Goal: Task Accomplishment & Management: Complete application form

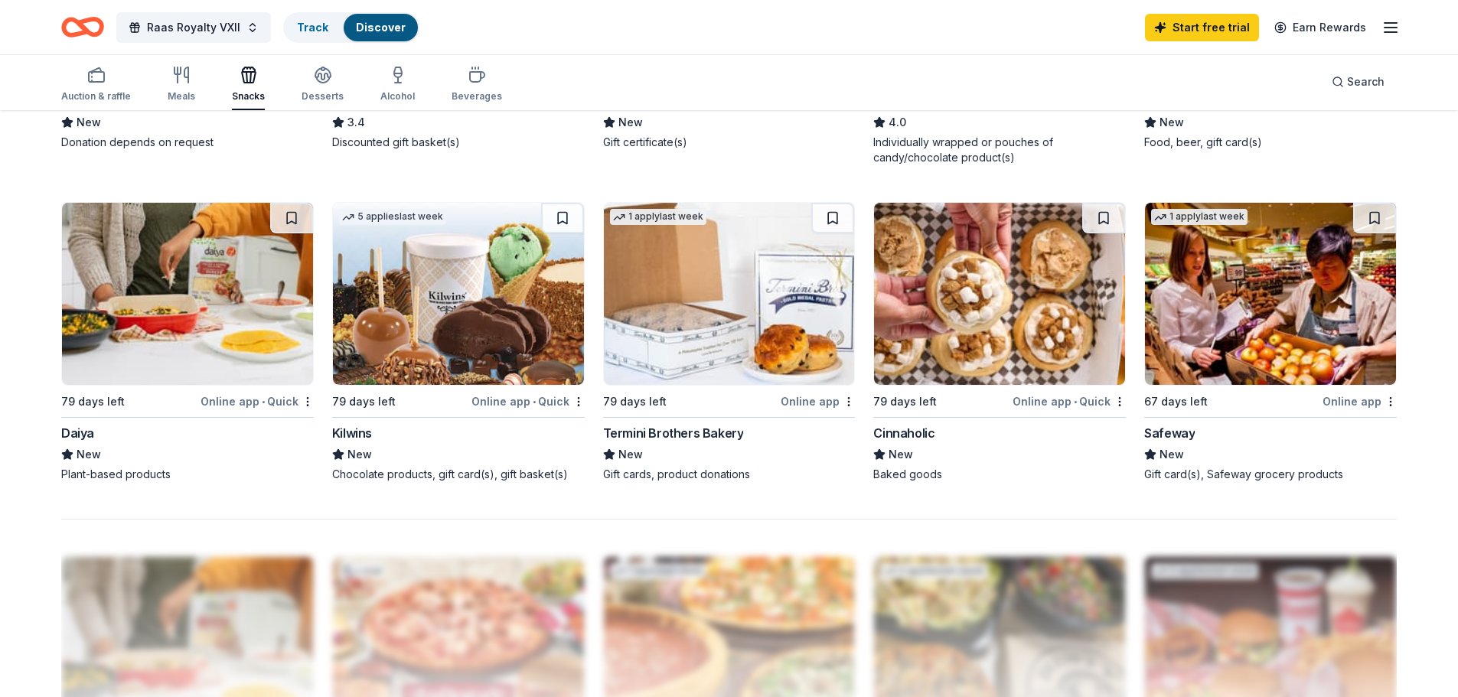
scroll to position [1062, 0]
click at [949, 360] on img at bounding box center [999, 293] width 251 height 182
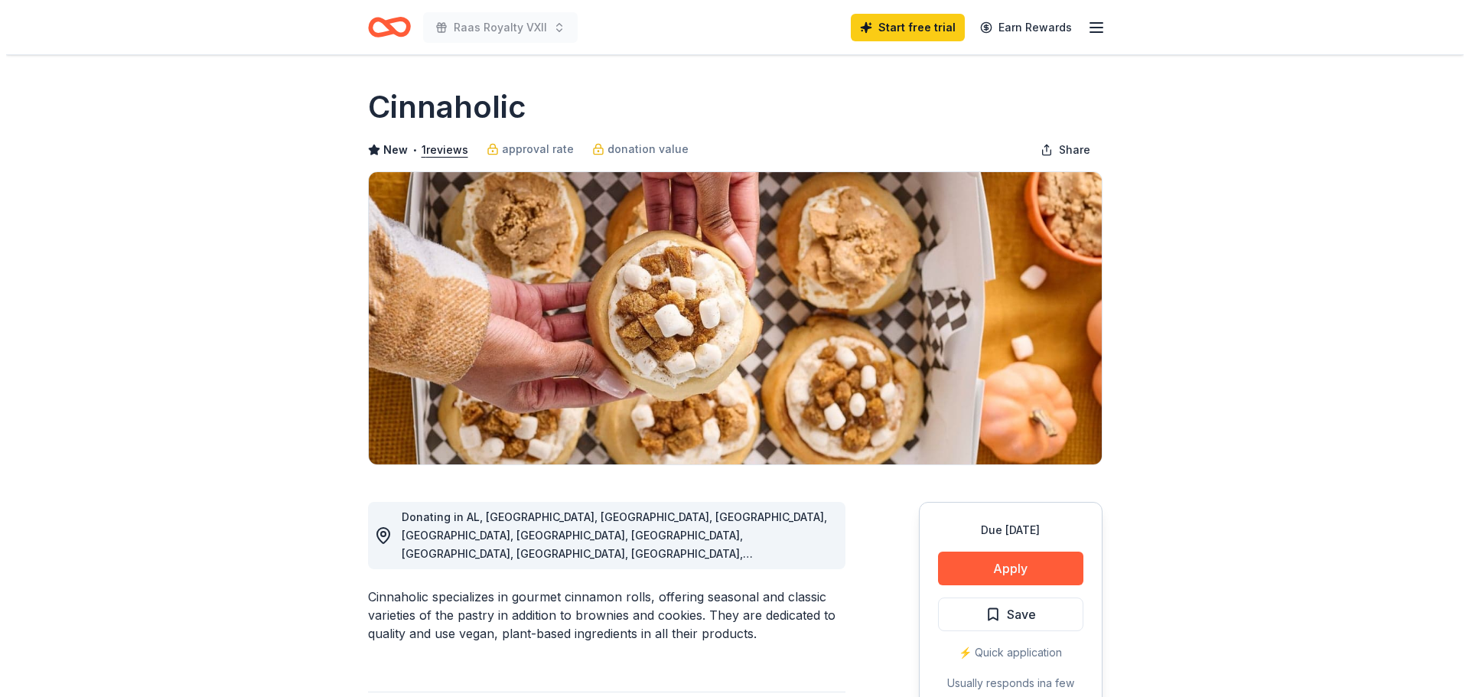
scroll to position [312, 0]
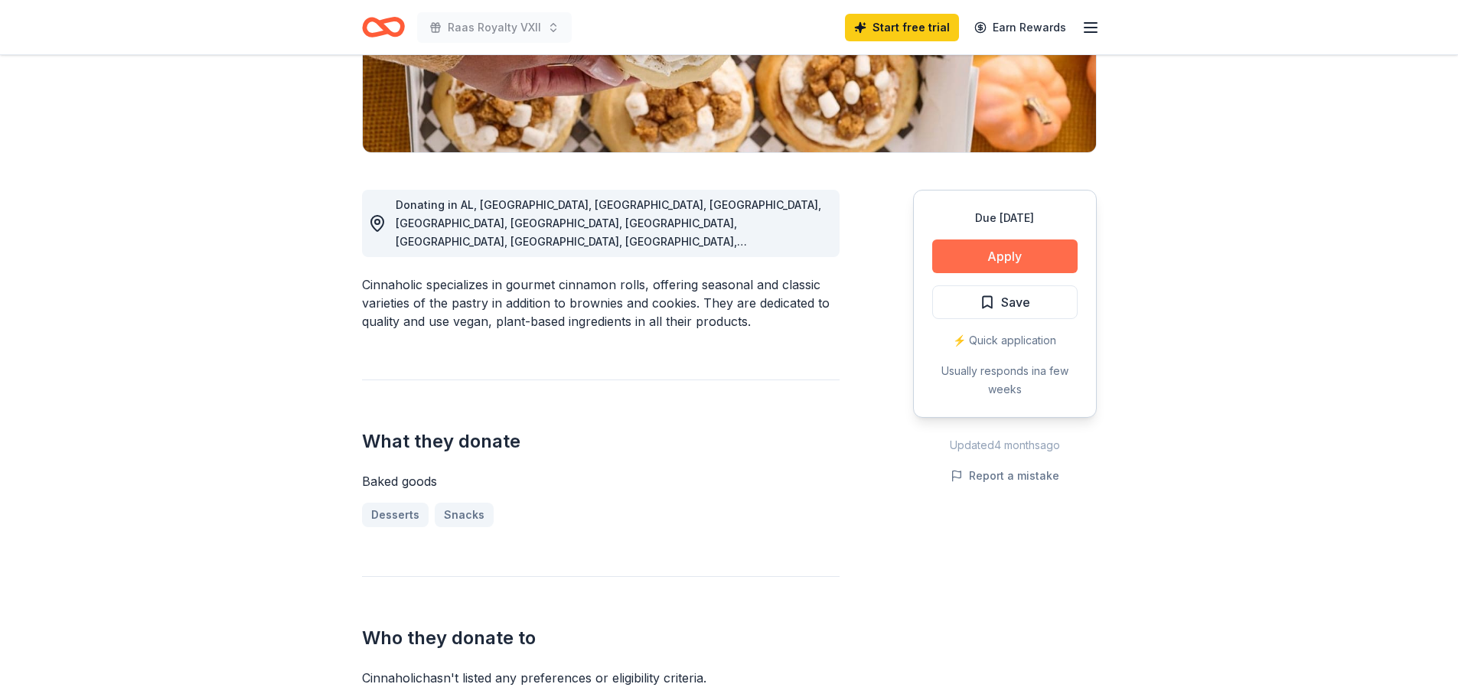
click at [1008, 256] on button "Apply" at bounding box center [1004, 257] width 145 height 34
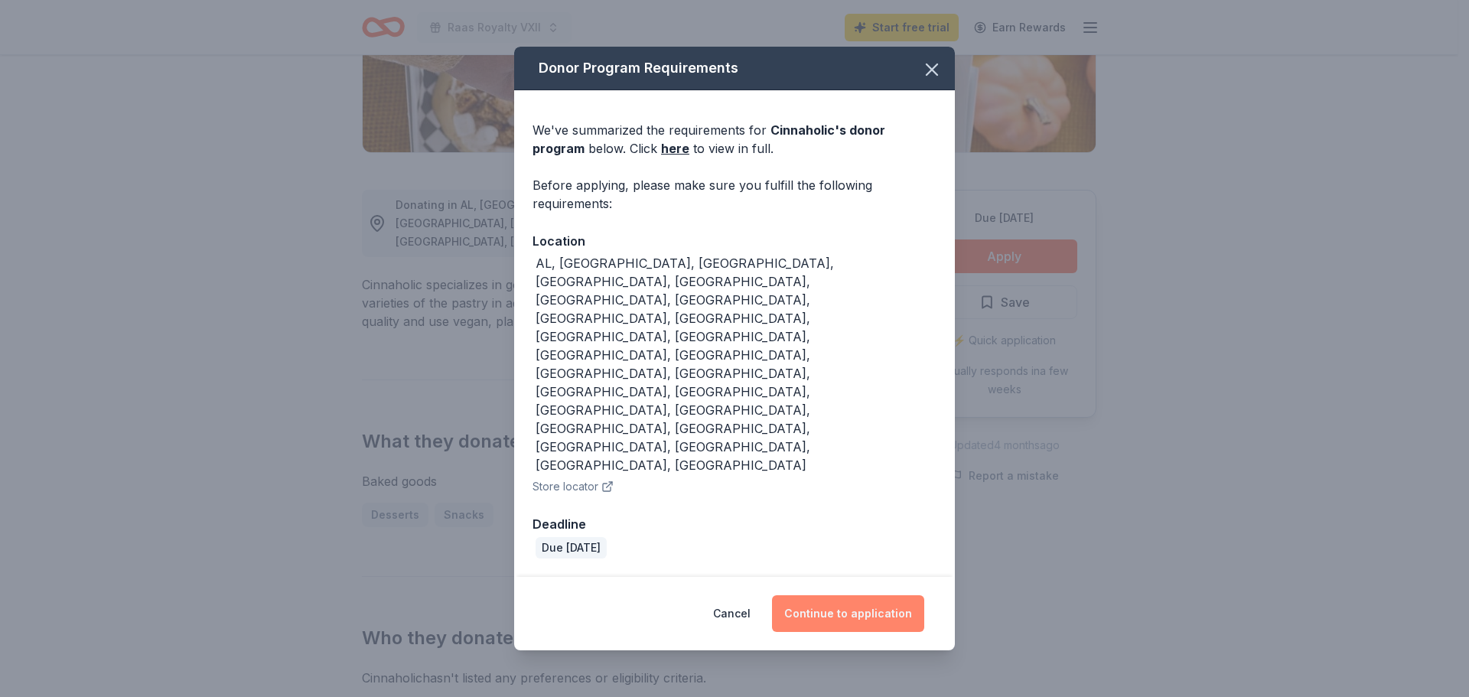
click at [832, 595] on button "Continue to application" at bounding box center [848, 613] width 152 height 37
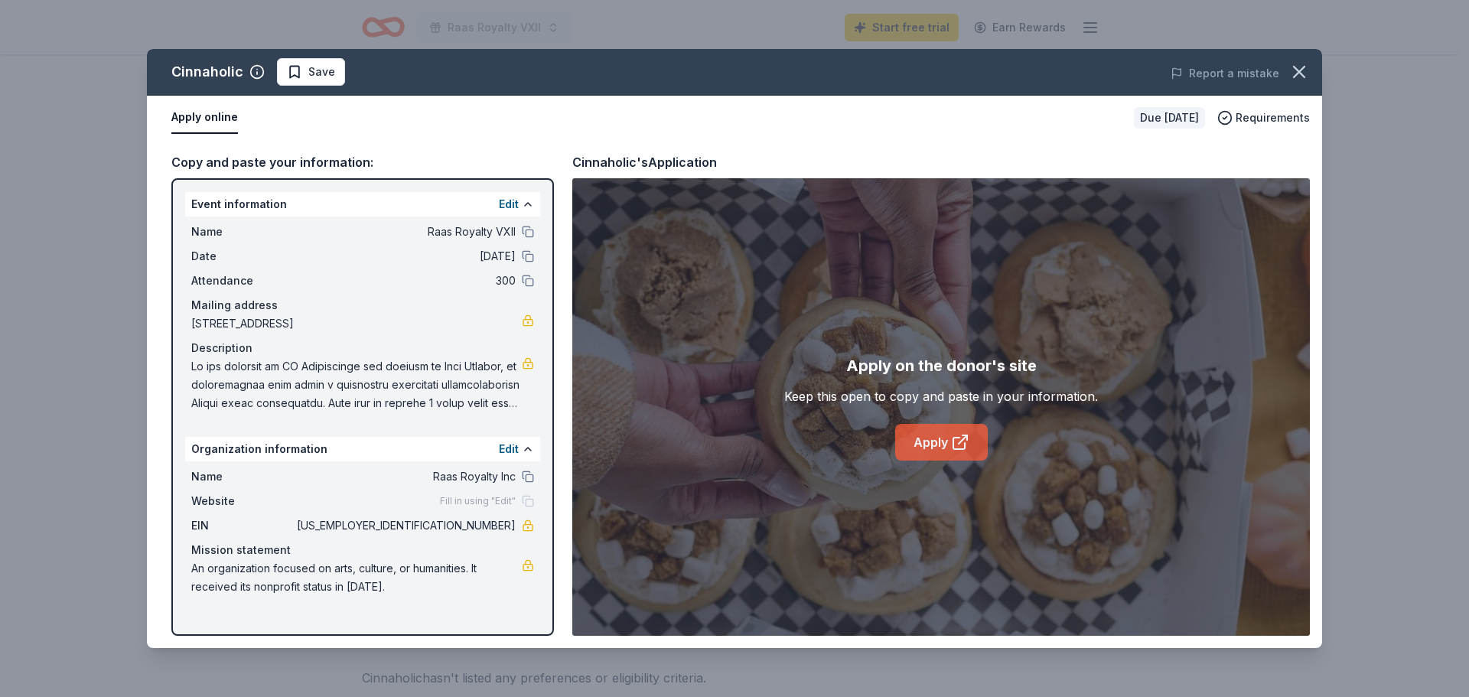
click at [956, 442] on icon at bounding box center [960, 442] width 18 height 18
